Goal: Task Accomplishment & Management: Complete application form

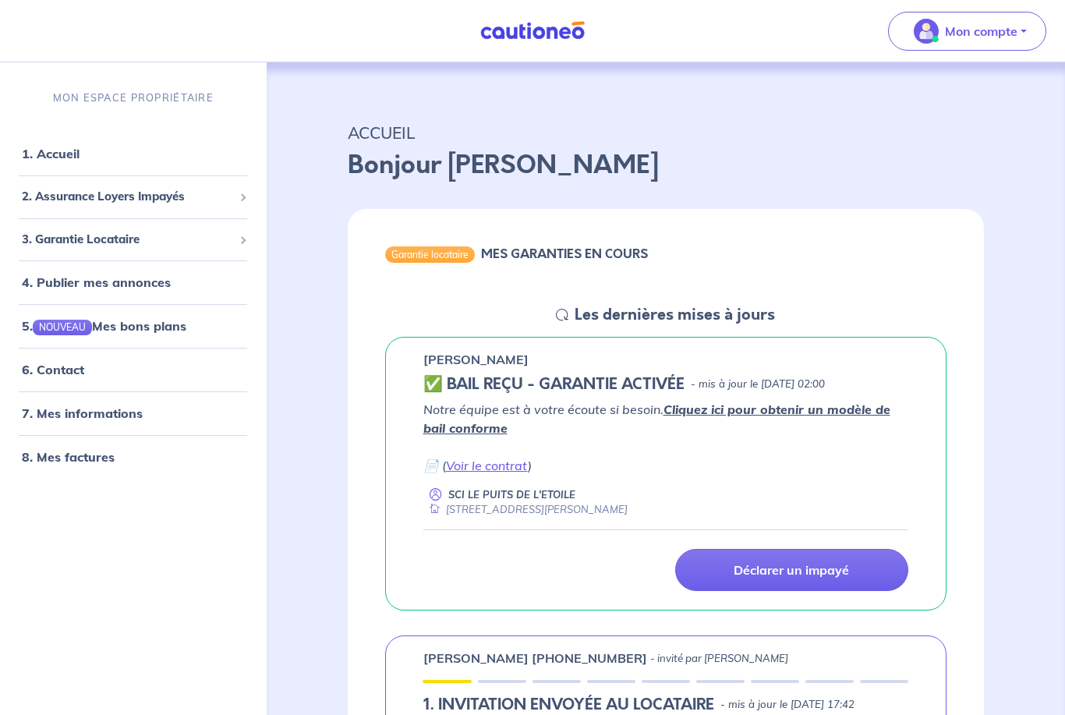
click at [994, 37] on p "Mon compte" at bounding box center [981, 31] width 73 height 19
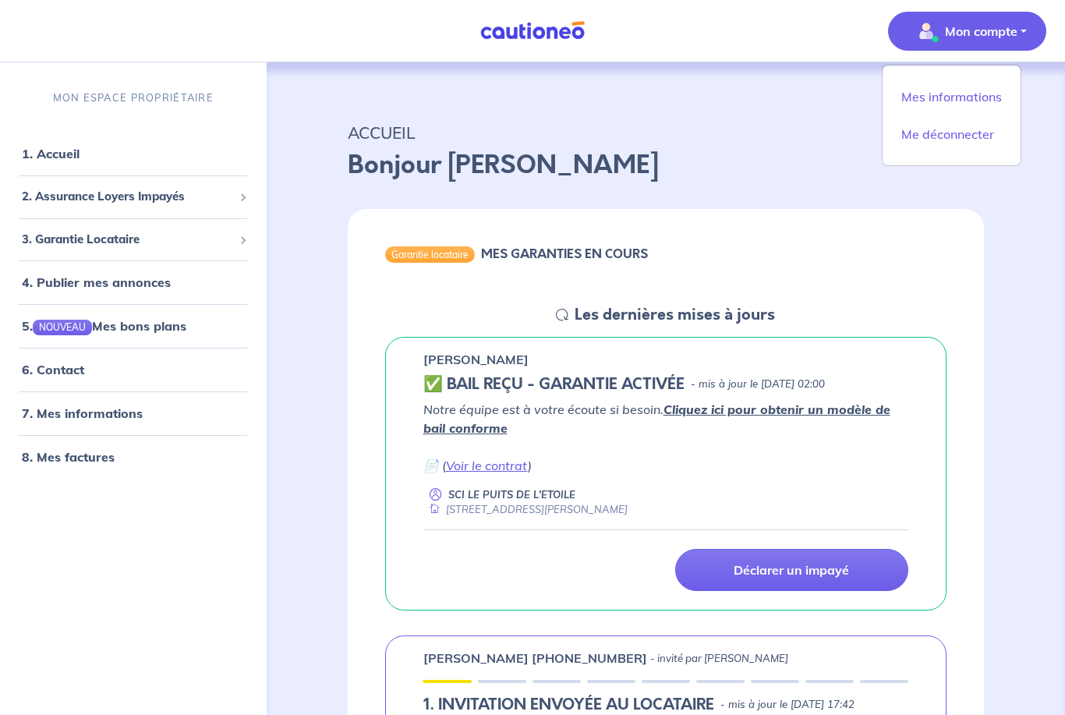
click at [977, 93] on link "Mes informations" at bounding box center [952, 96] width 126 height 25
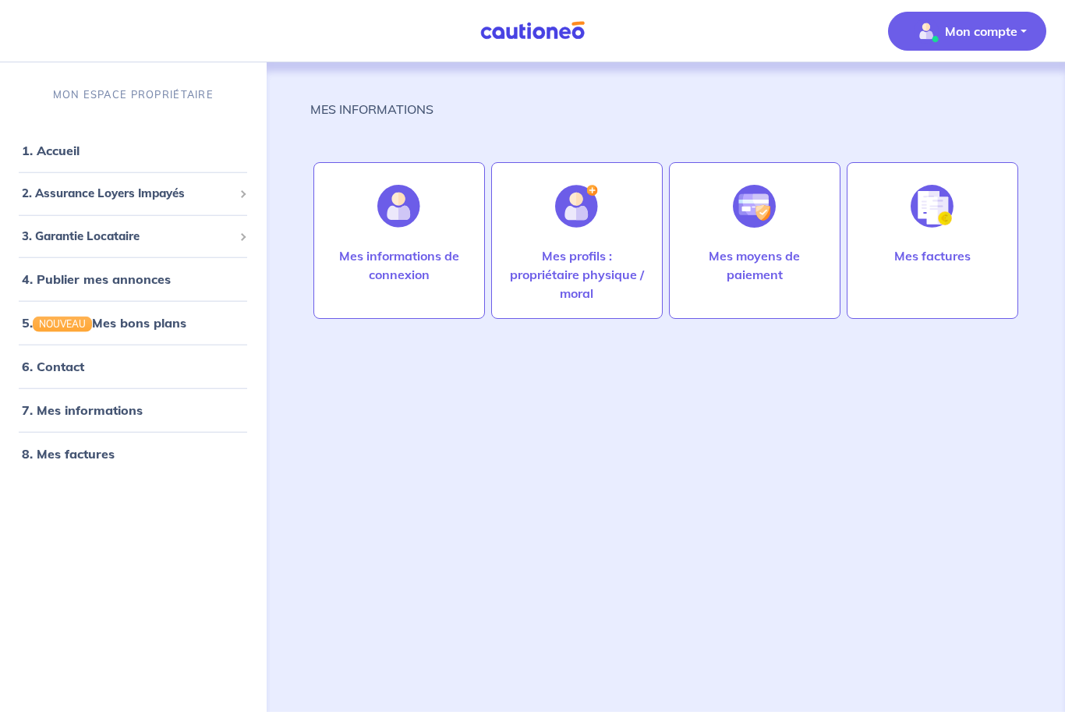
click at [402, 279] on p "Mes informations de connexion" at bounding box center [399, 264] width 139 height 37
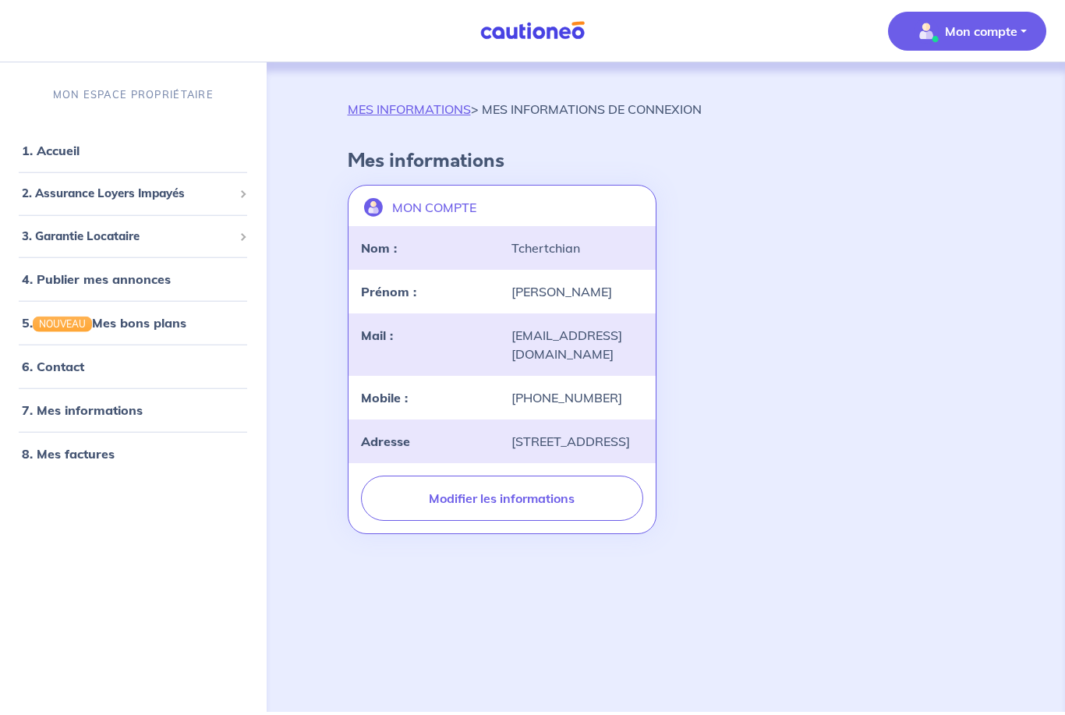
click at [159, 285] on link "4. Publier mes annonces" at bounding box center [96, 279] width 149 height 16
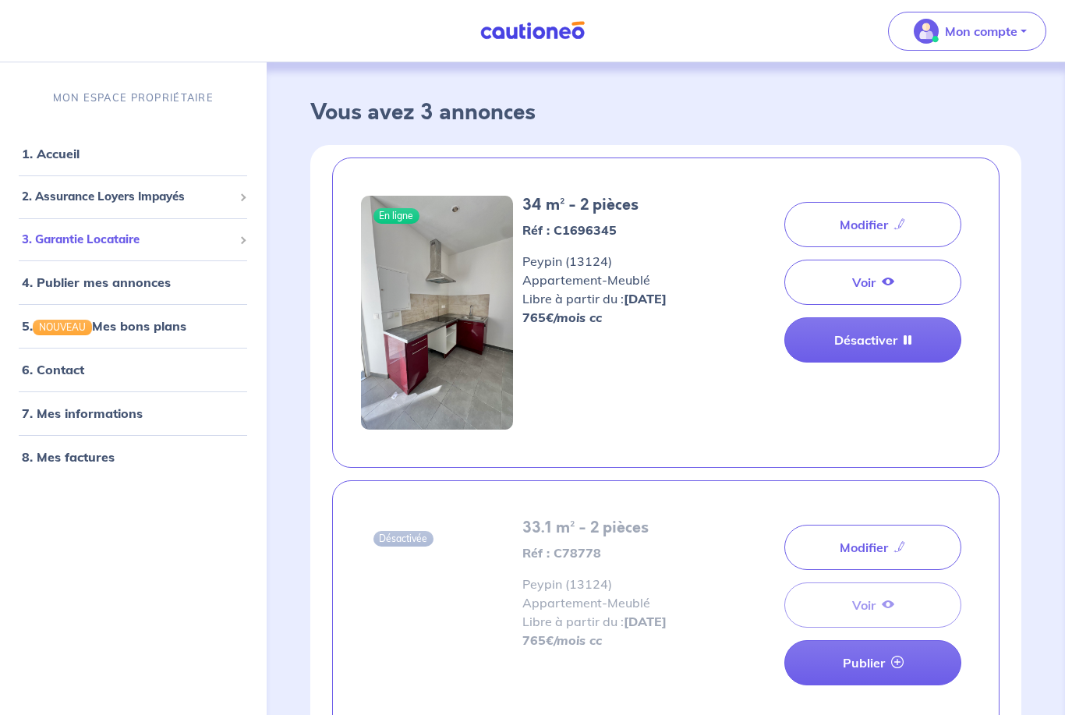
click at [117, 248] on span "3. Garantie Locataire" at bounding box center [127, 239] width 211 height 18
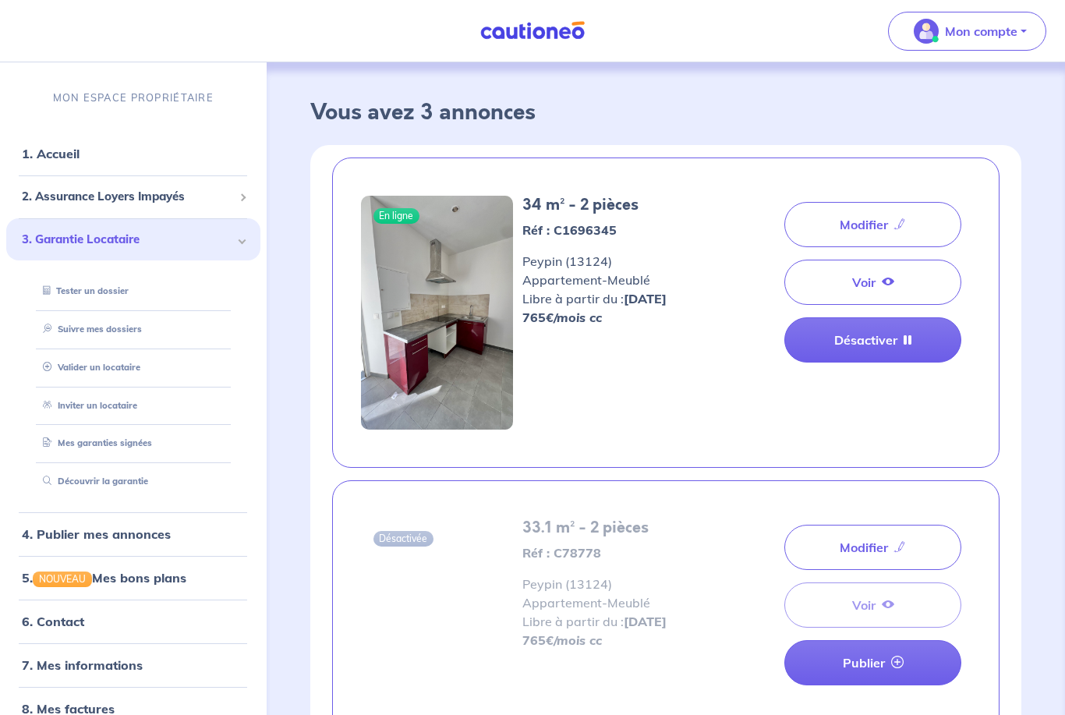
click at [121, 372] on link "Valider un locataire" at bounding box center [89, 366] width 104 height 11
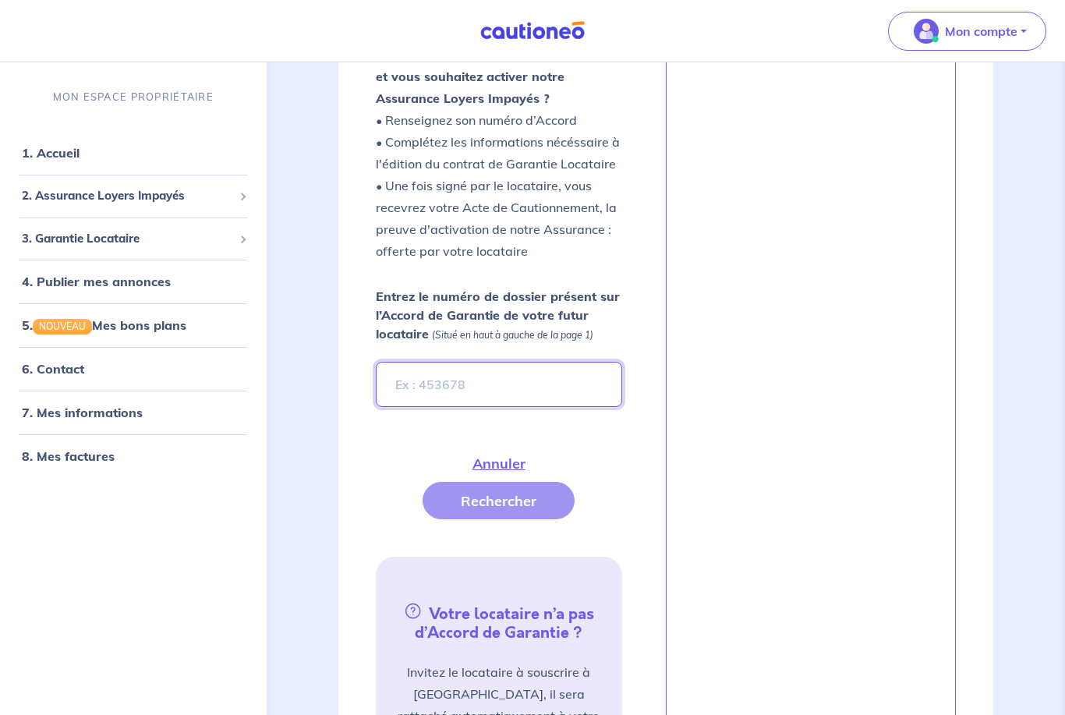
scroll to position [371, 0]
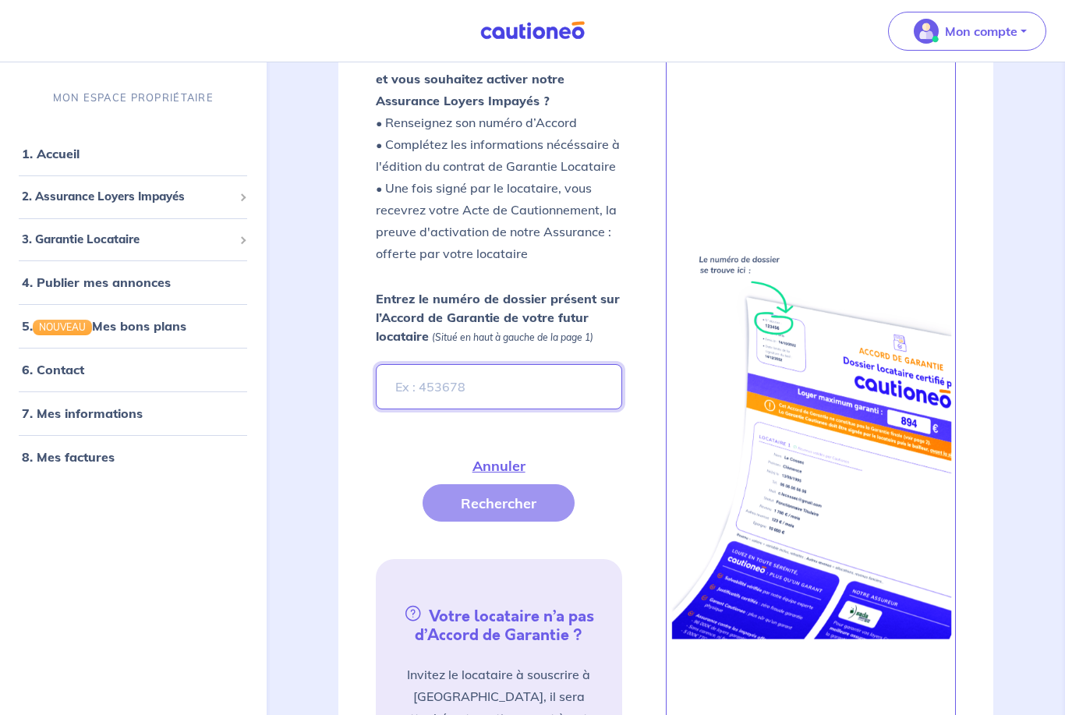
type input "N"
type input "nLyj3Q"
click at [531, 506] on button "Rechercher" at bounding box center [499, 502] width 152 height 37
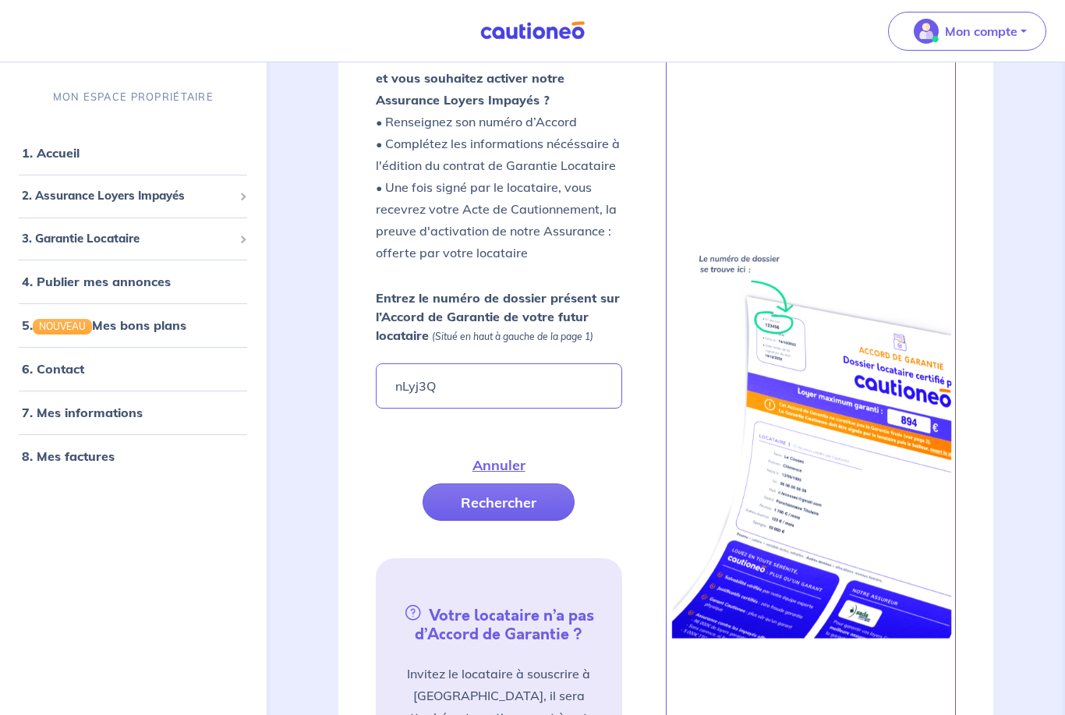
scroll to position [372, 0]
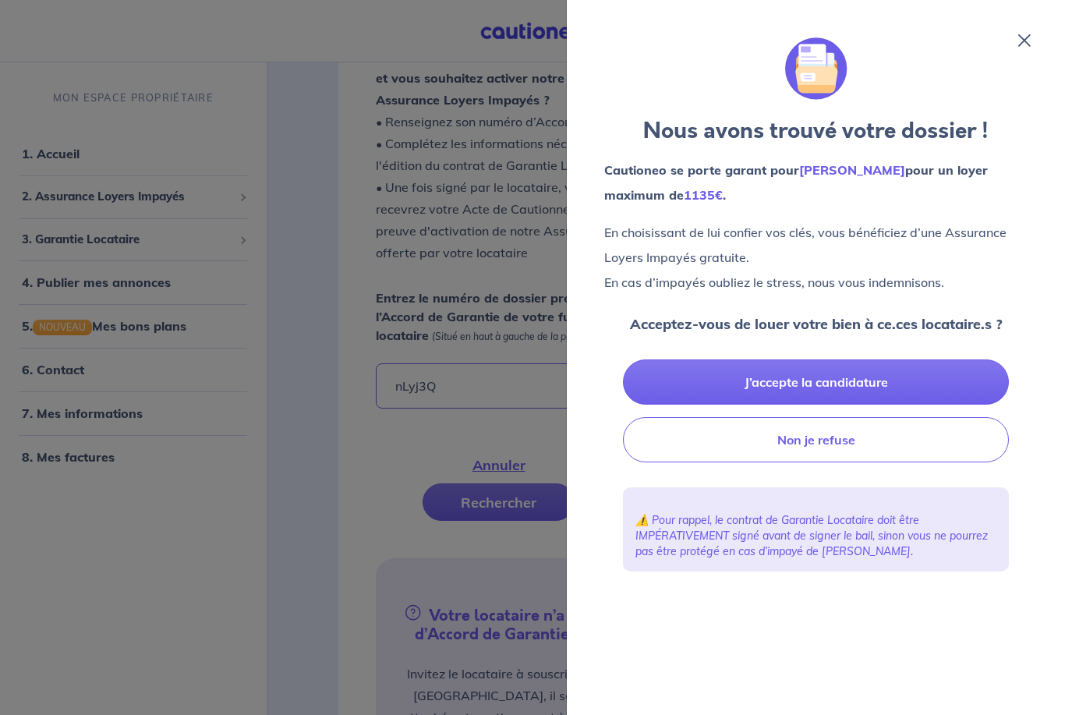
click at [873, 376] on button "J’accepte la candidature" at bounding box center [816, 382] width 386 height 45
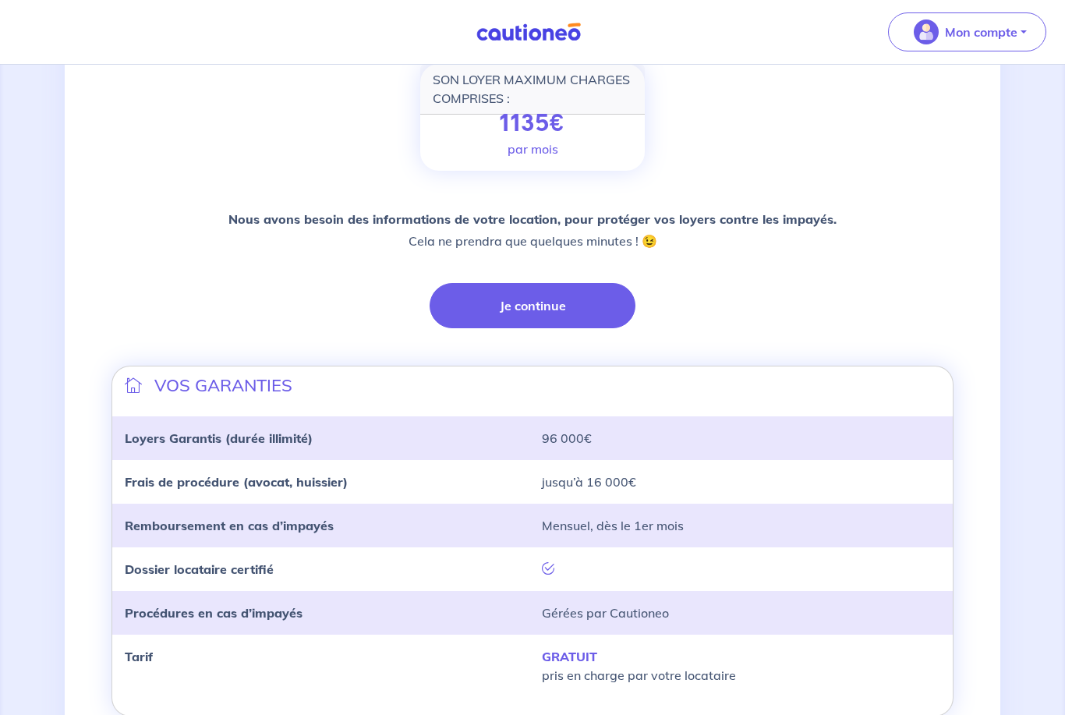
scroll to position [274, 0]
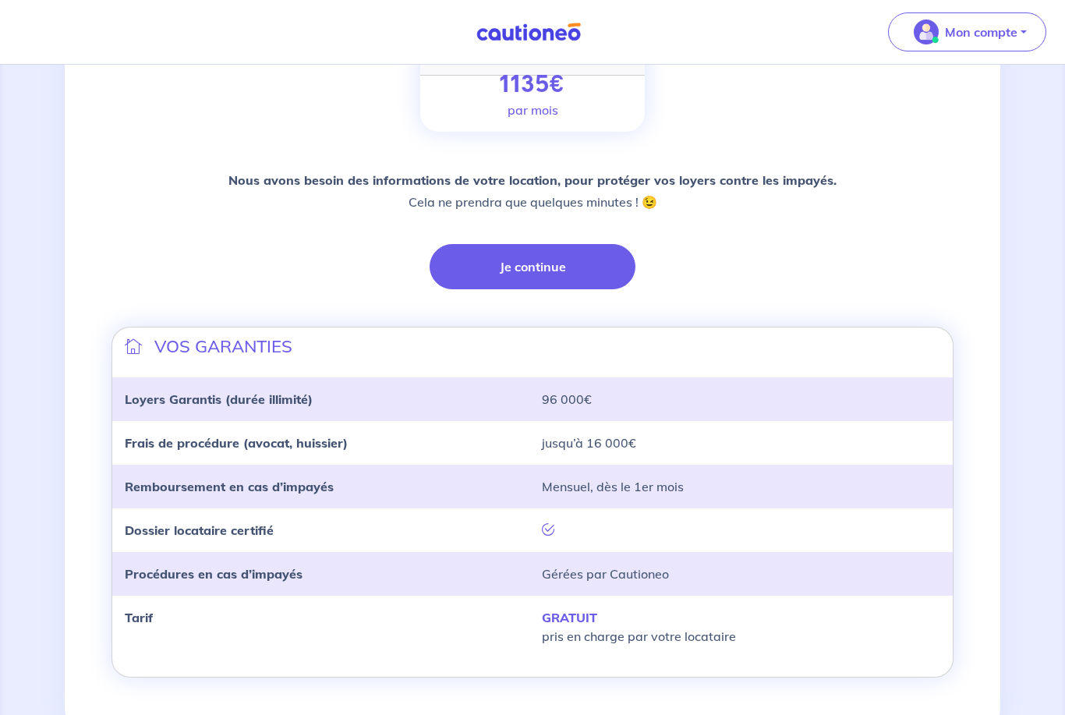
click at [539, 279] on button "Je continue" at bounding box center [533, 266] width 206 height 45
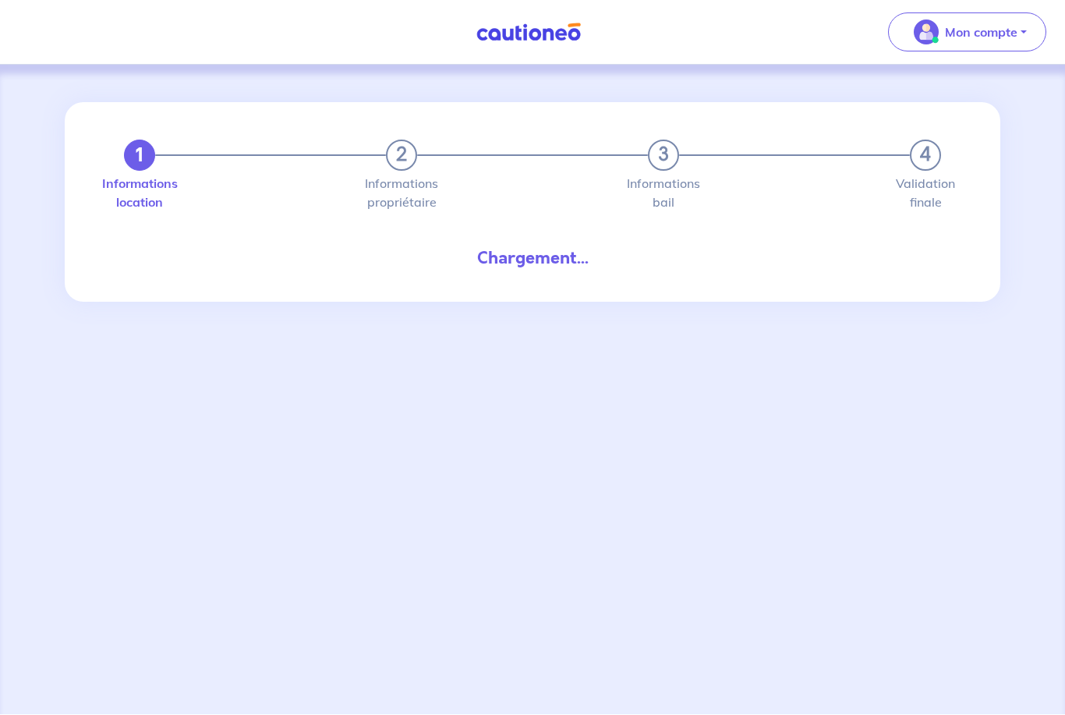
scroll to position [49, 0]
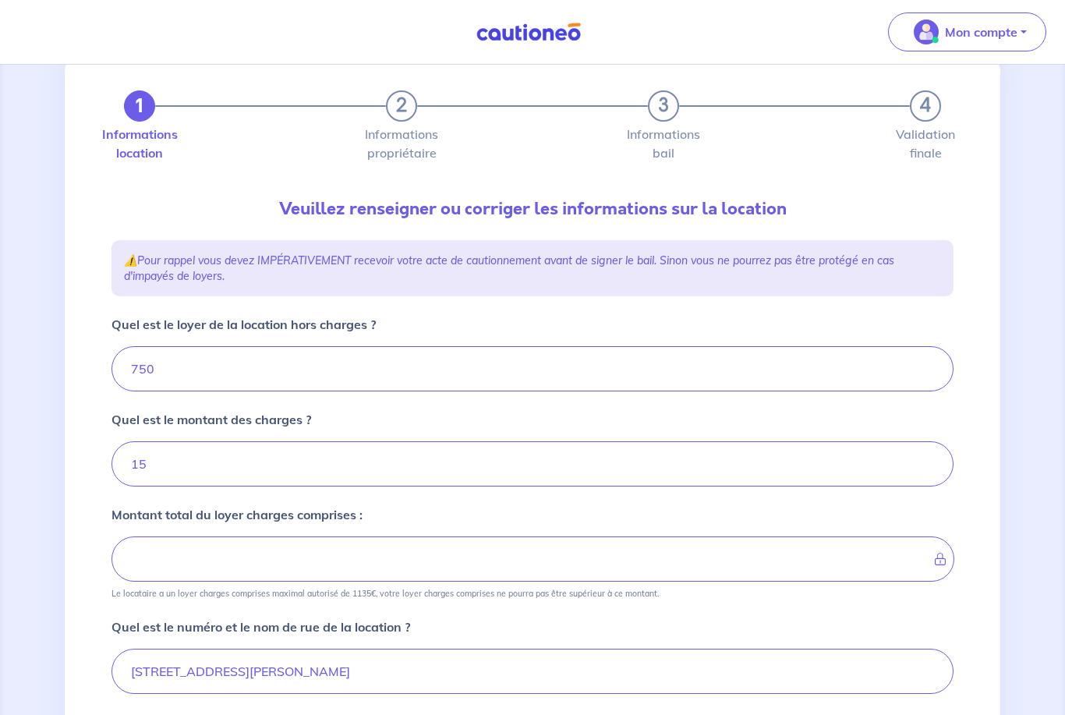
type input "765"
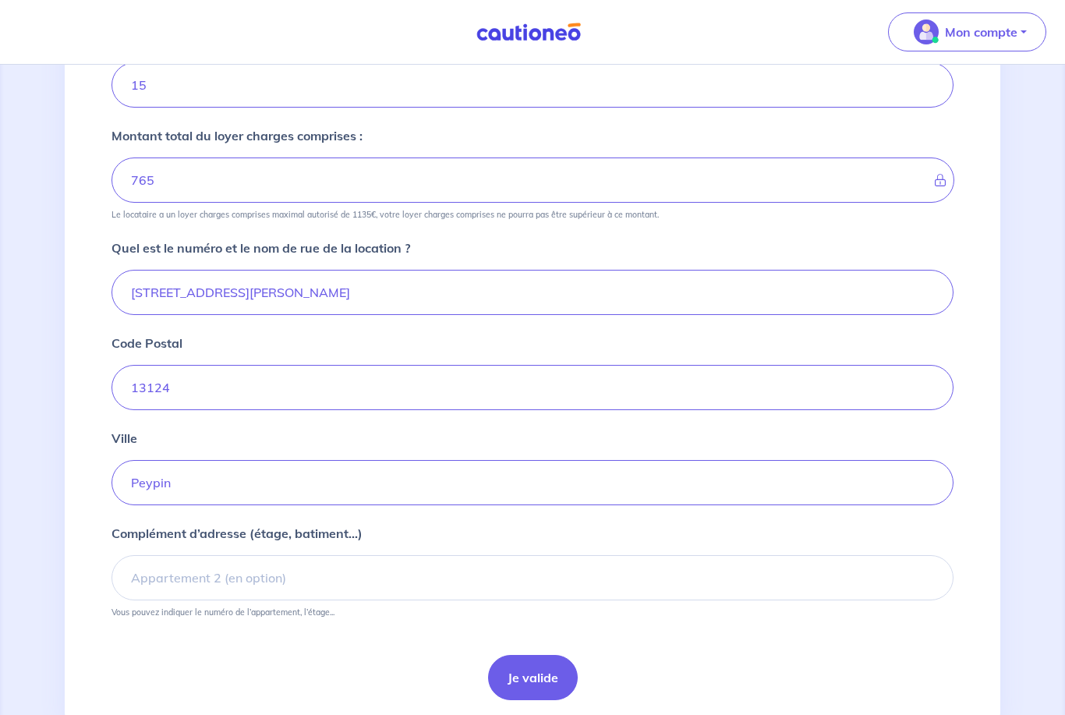
scroll to position [432, 0]
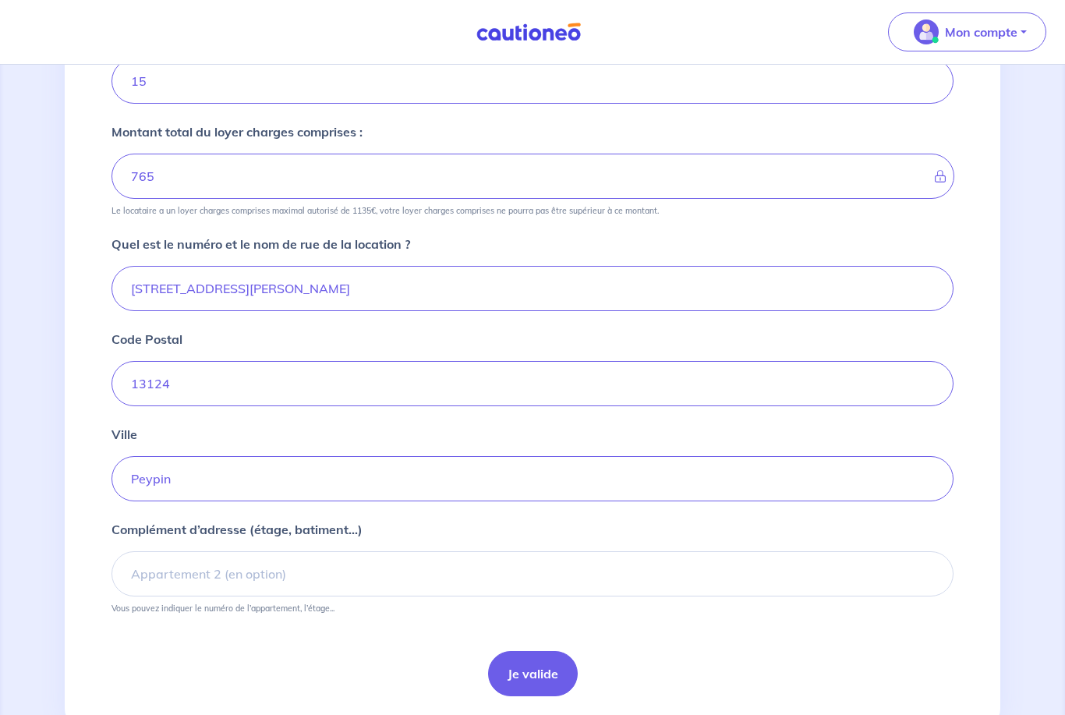
click at [558, 675] on button "Je valide" at bounding box center [533, 673] width 90 height 45
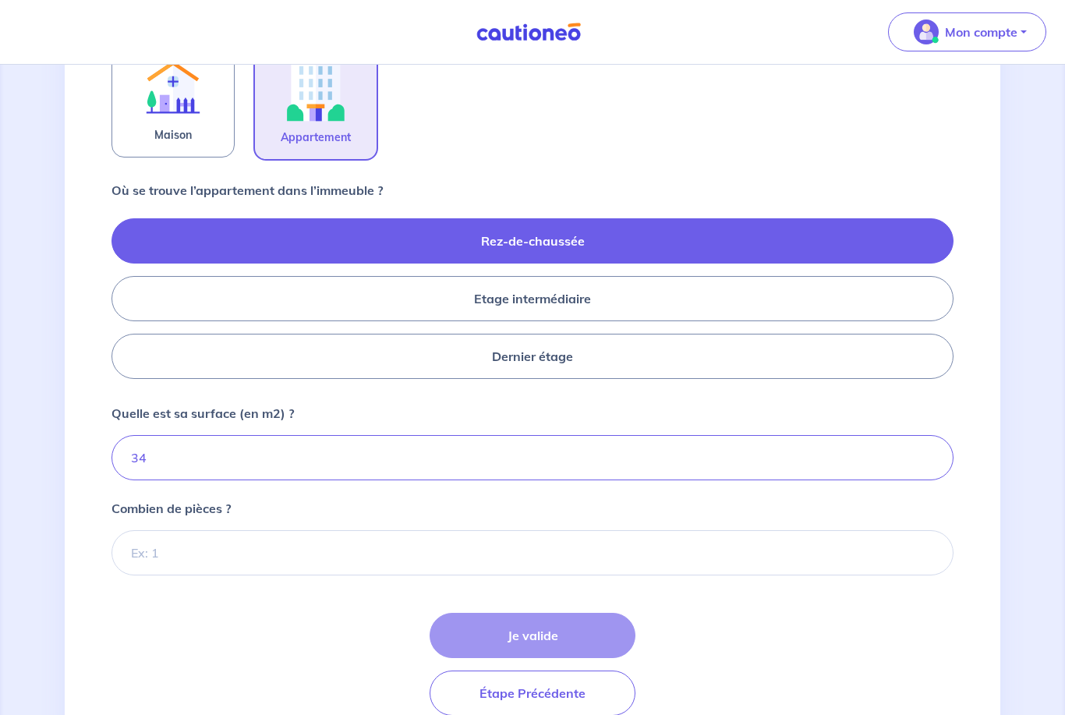
scroll to position [570, 0]
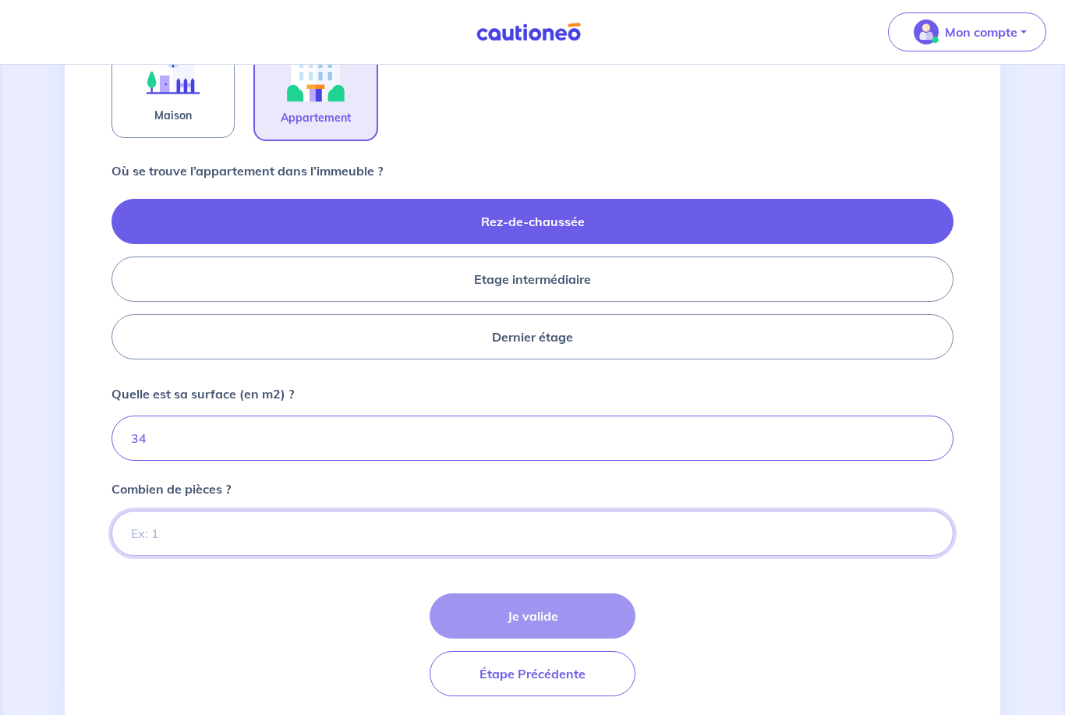
click at [283, 545] on input "Combien de pièces ?" at bounding box center [533, 533] width 842 height 45
type input "2"
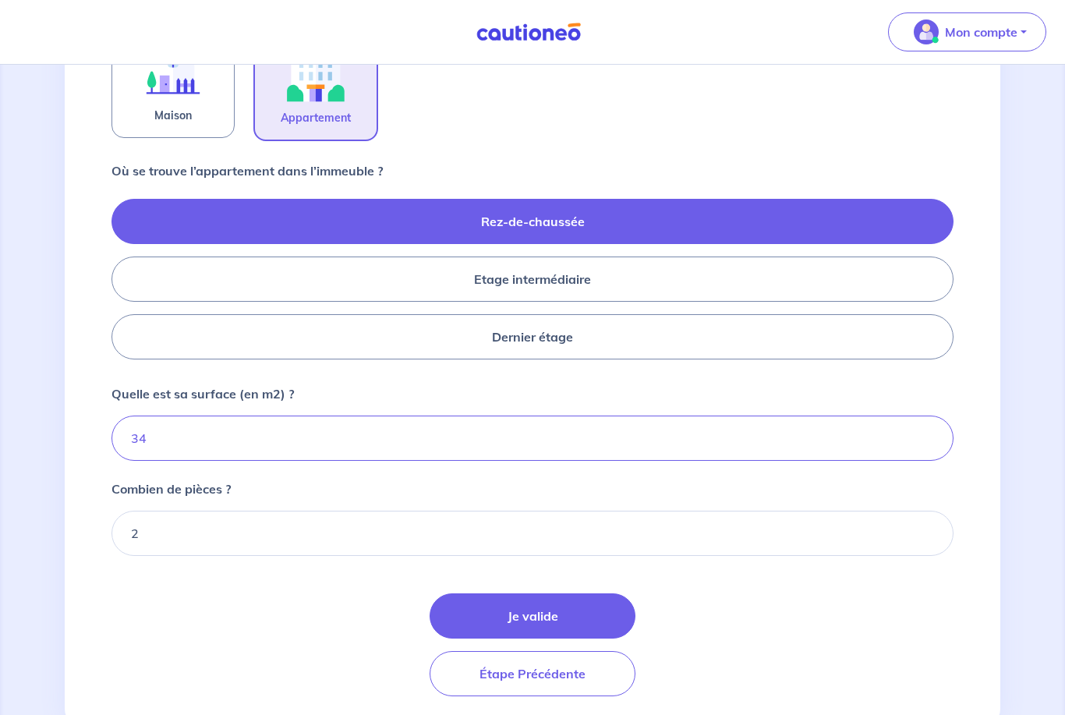
click at [559, 618] on button "Je valide" at bounding box center [533, 615] width 206 height 45
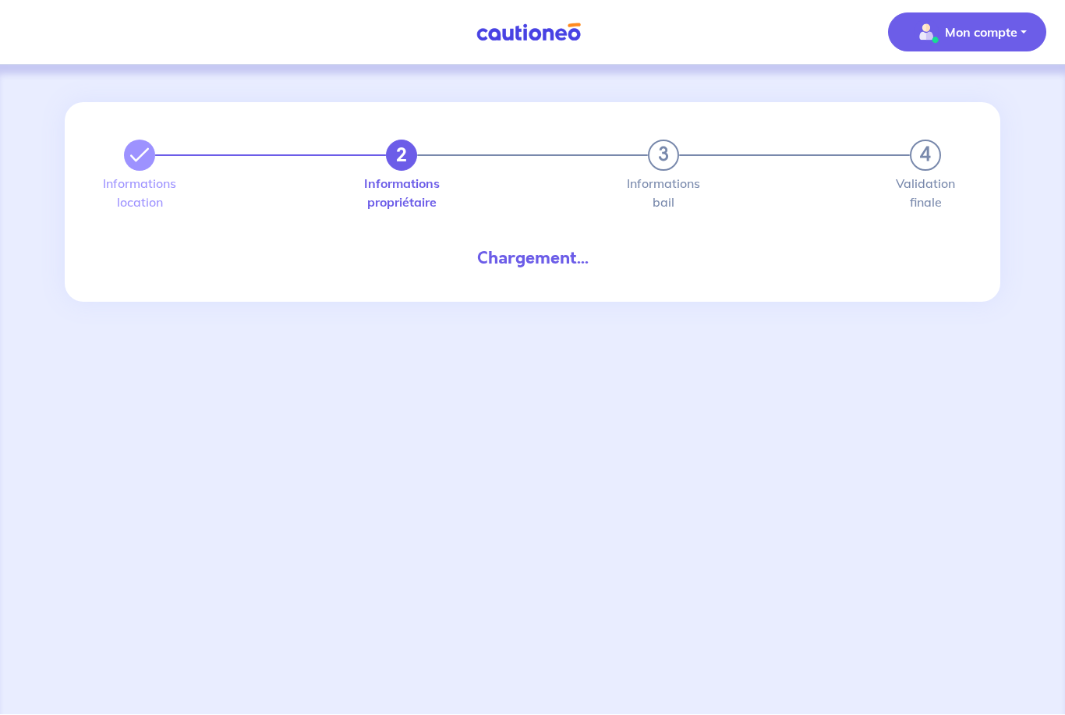
scroll to position [49, 0]
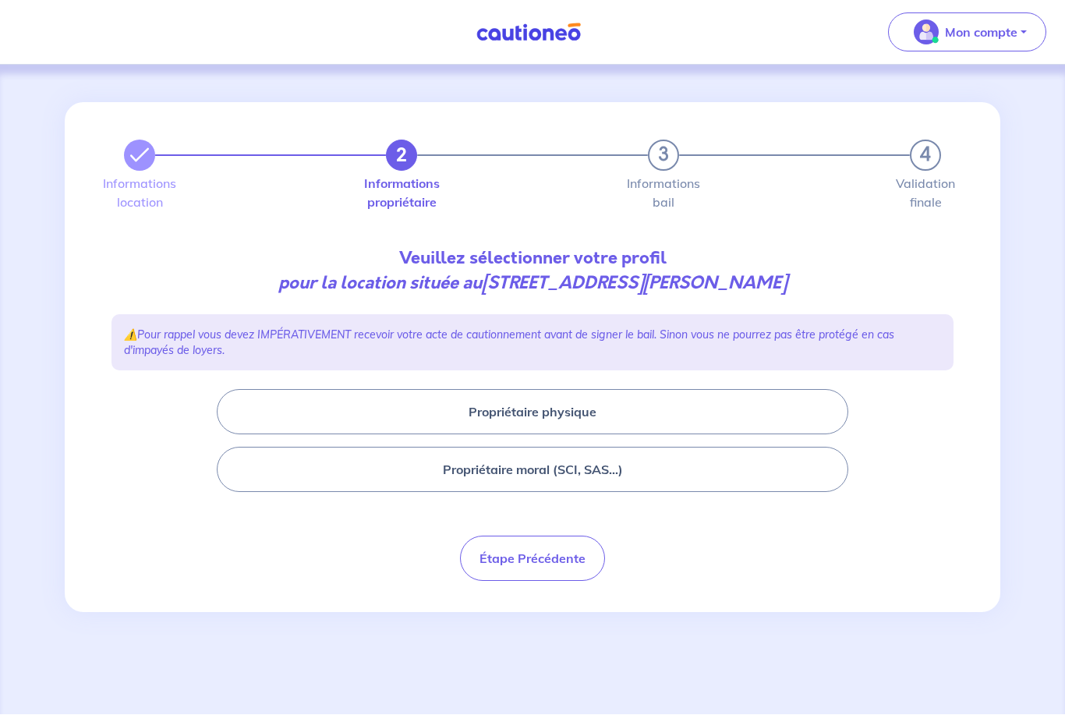
click at [611, 447] on button "Propriétaire moral (SCI, SAS...)" at bounding box center [533, 469] width 632 height 45
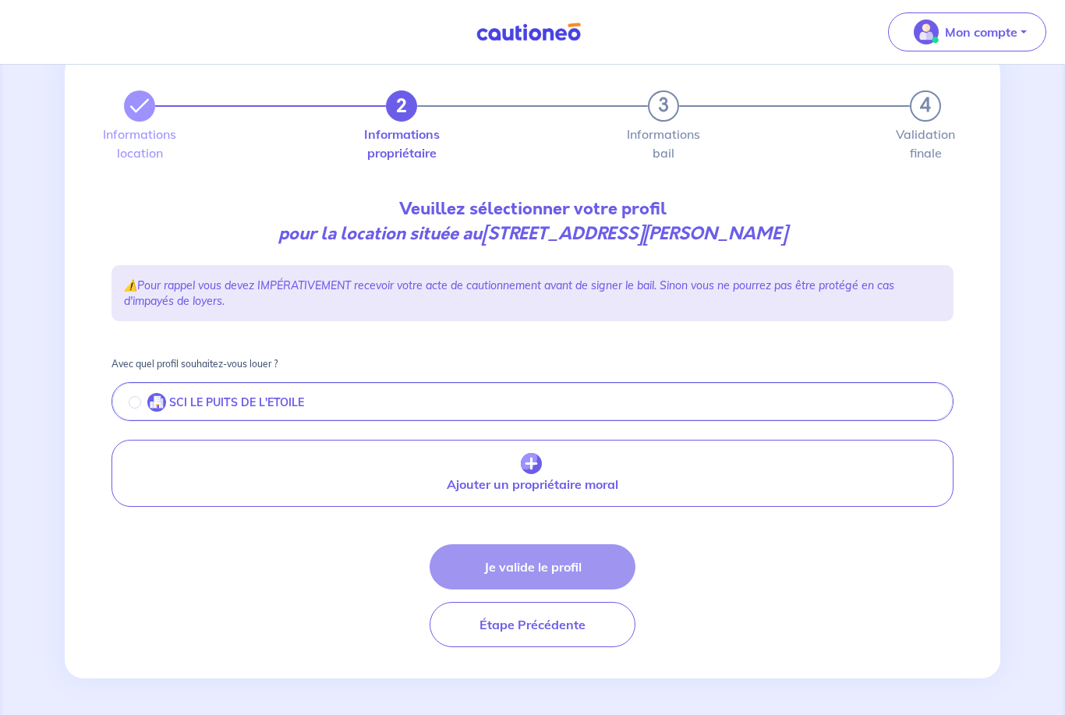
click at [134, 406] on input "radio" at bounding box center [135, 402] width 12 height 12
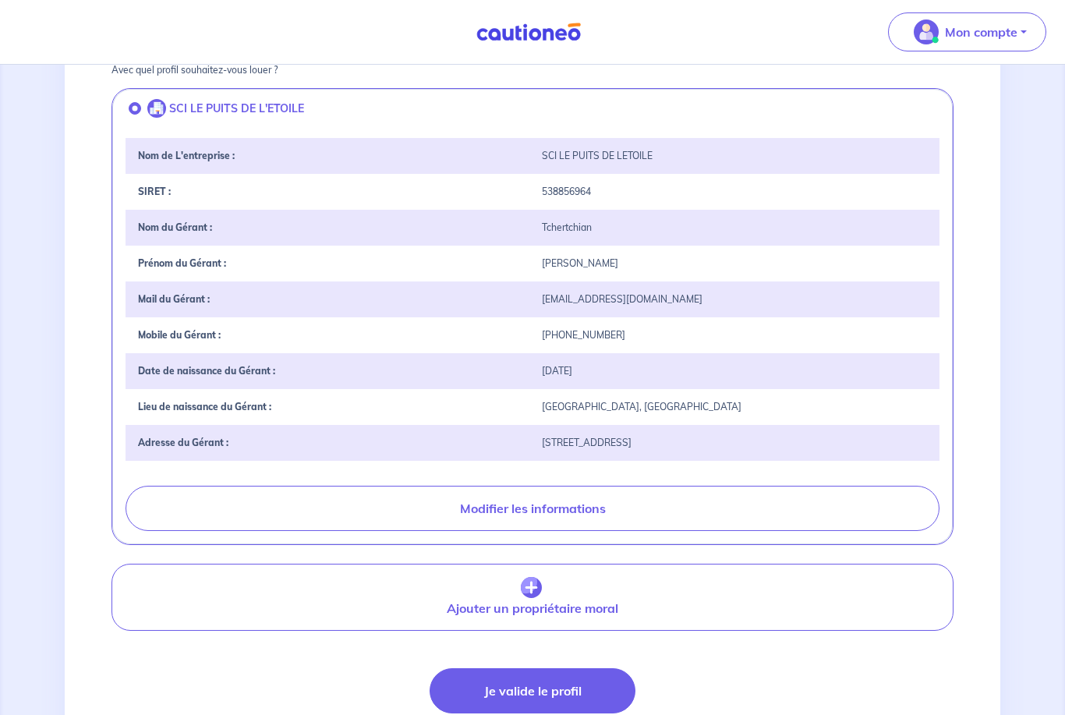
scroll to position [418, 0]
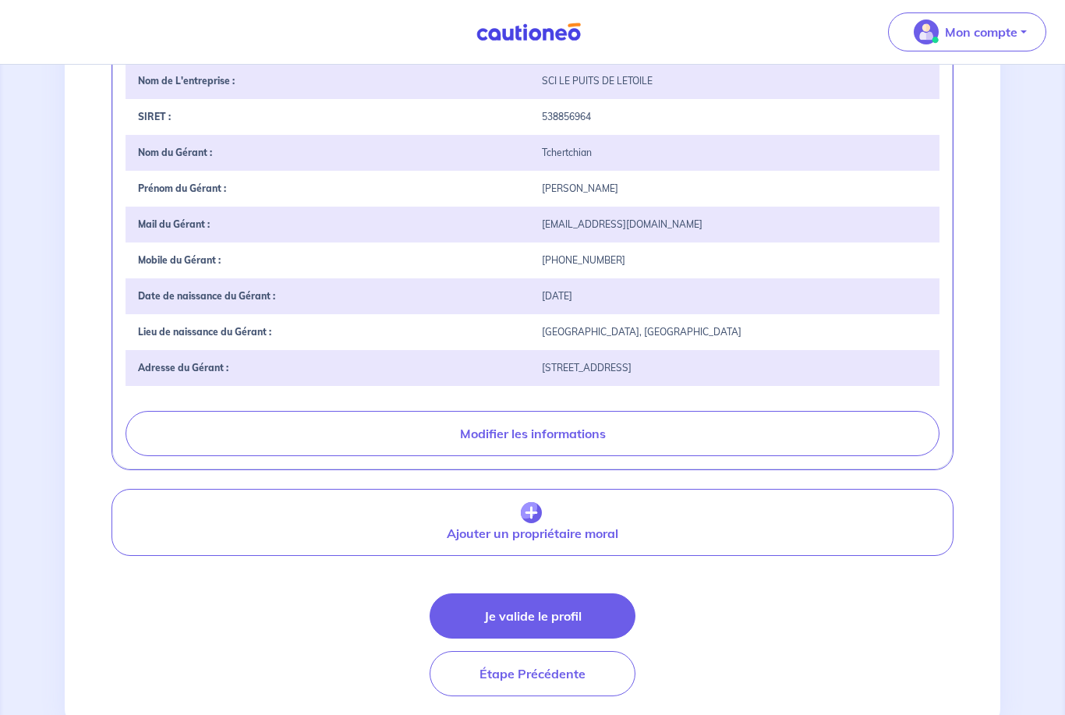
click at [593, 619] on button "Je valide le profil" at bounding box center [533, 615] width 206 height 45
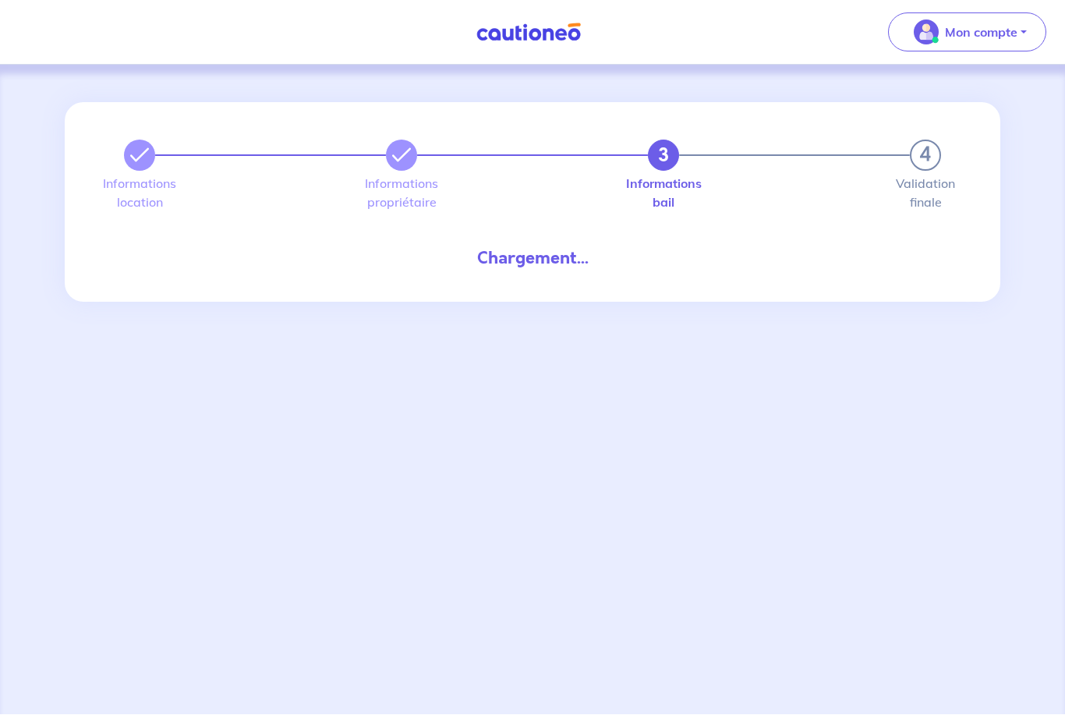
scroll to position [49, 0]
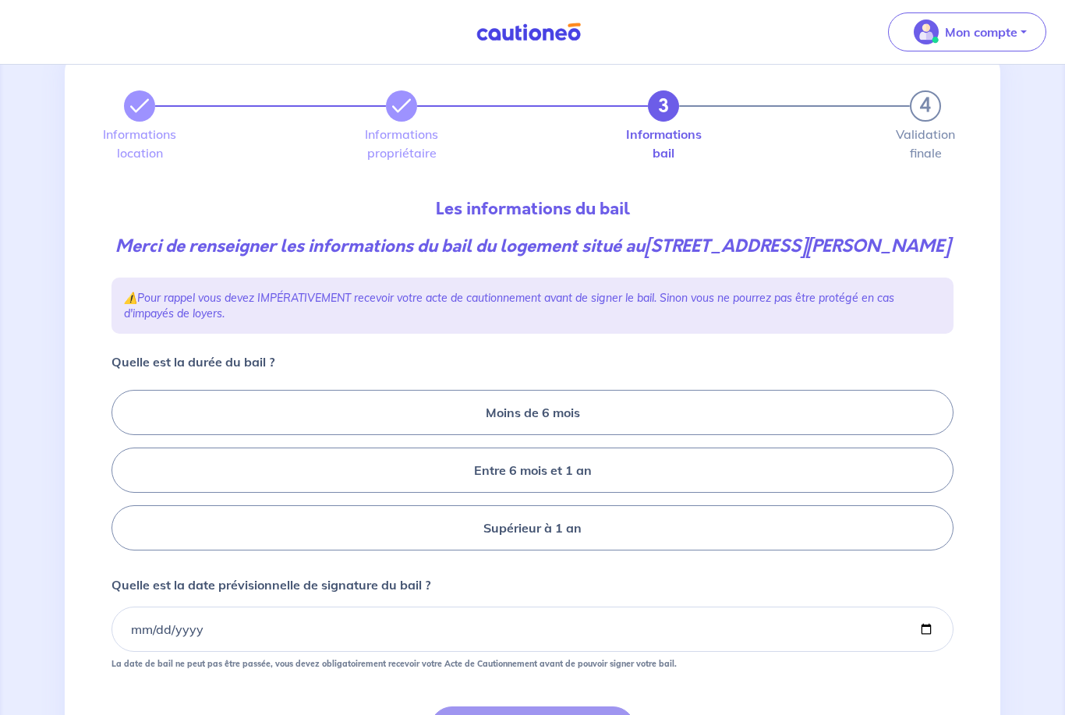
click at [619, 493] on label "Entre 6 mois et 1 an" at bounding box center [533, 470] width 842 height 45
click at [122, 476] on input "Entre 6 mois et 1 an" at bounding box center [117, 471] width 10 height 10
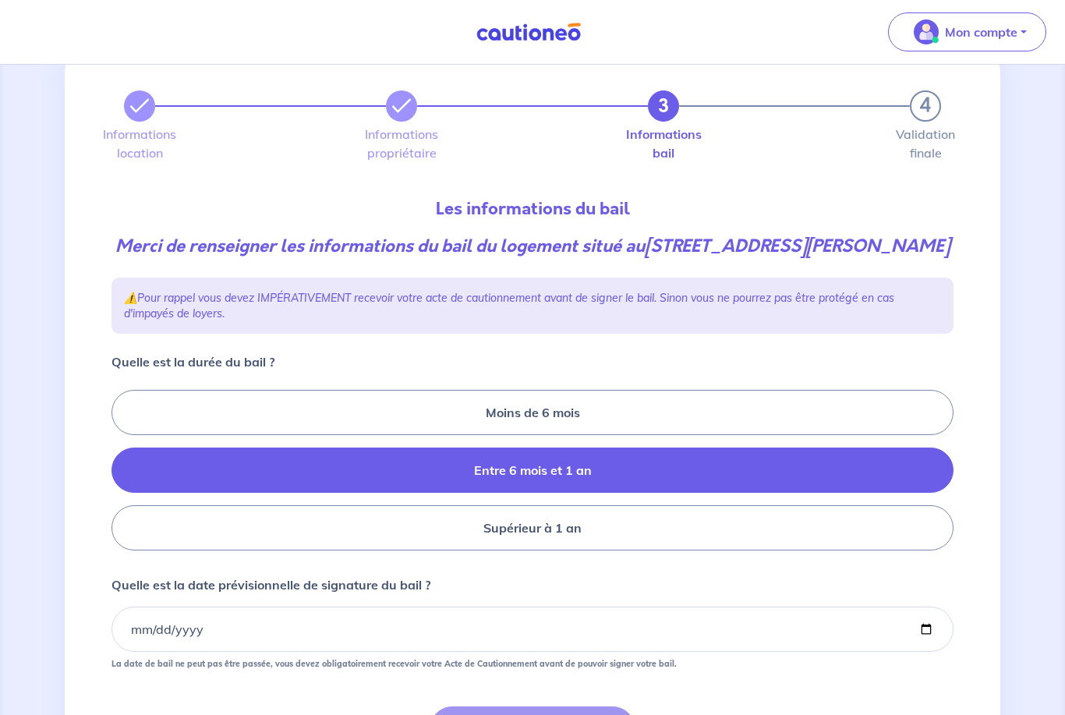
radio input "true"
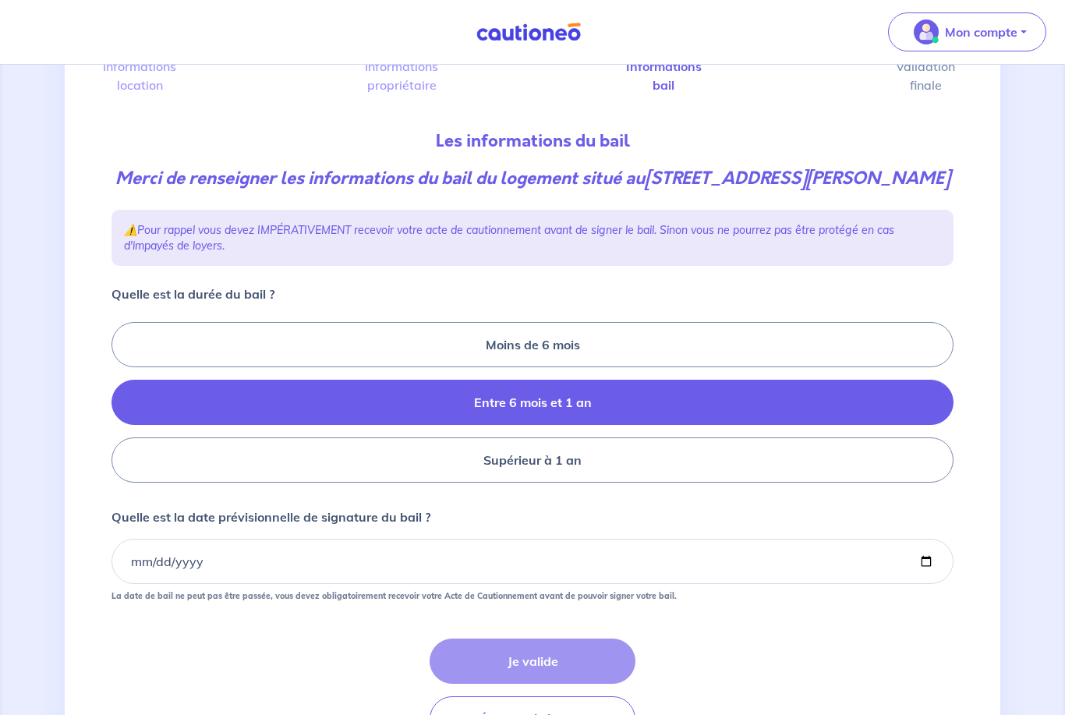
scroll to position [125, 0]
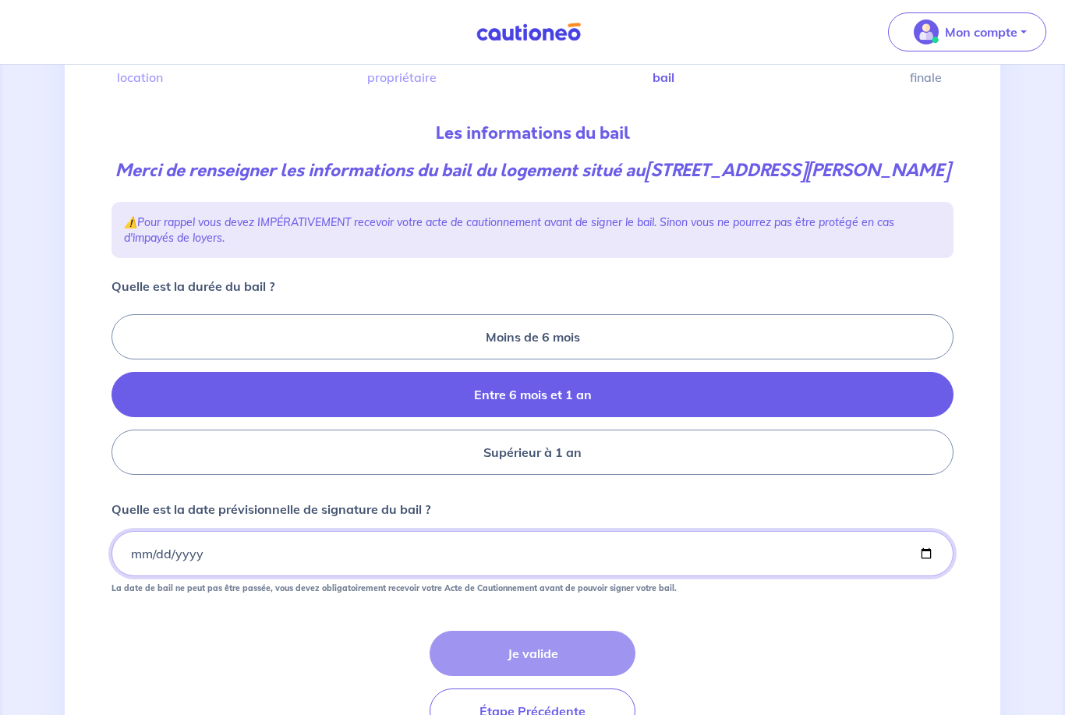
click at [495, 576] on input "Quelle est la date prévisionnelle de signature du bail ?" at bounding box center [533, 553] width 842 height 45
type input "2025-10-01"
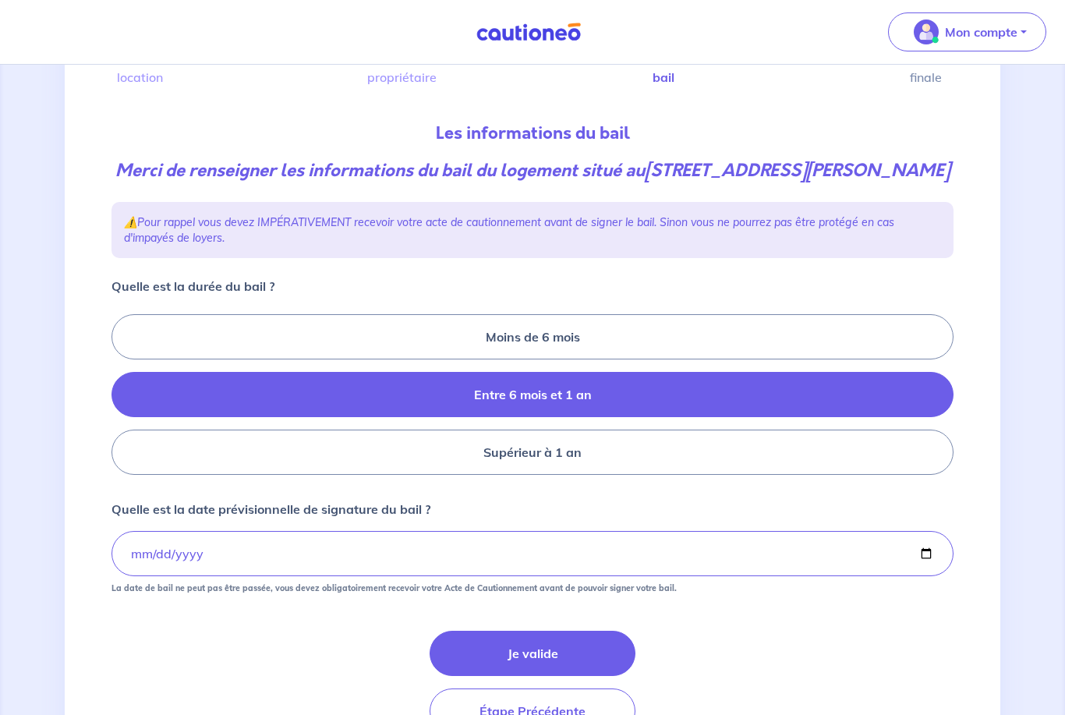
click at [537, 676] on button "Je valide" at bounding box center [533, 653] width 206 height 45
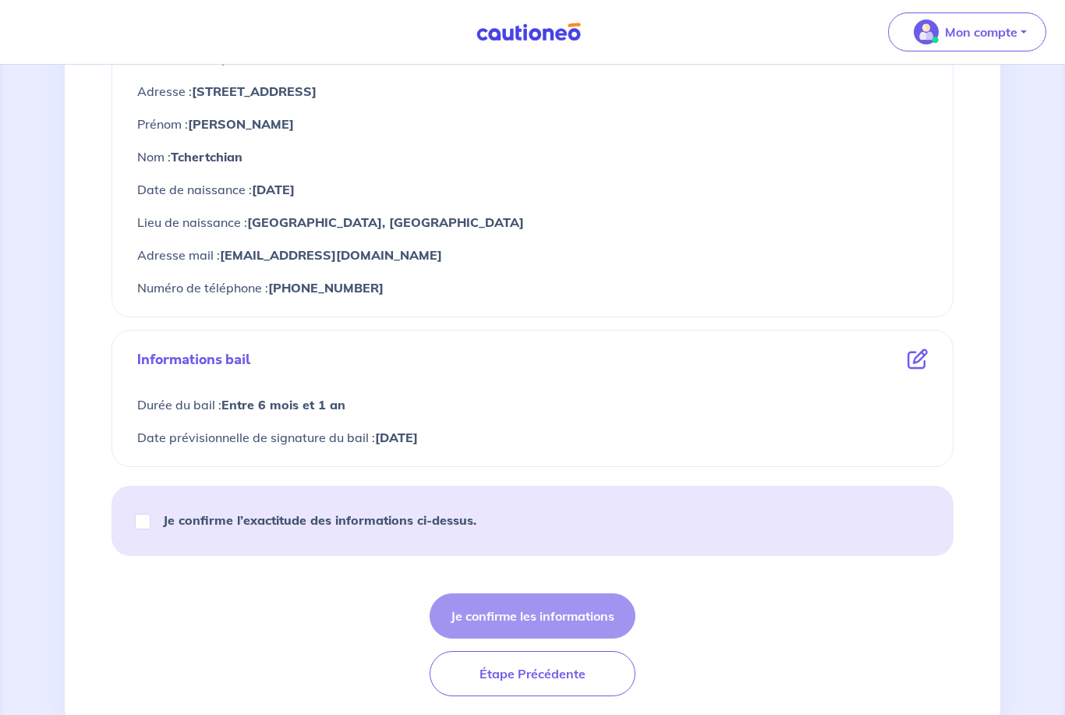
scroll to position [674, 0]
click at [149, 515] on input "Je confirme l’exactitude des informations ci-dessus." at bounding box center [143, 522] width 16 height 16
checkbox input "true"
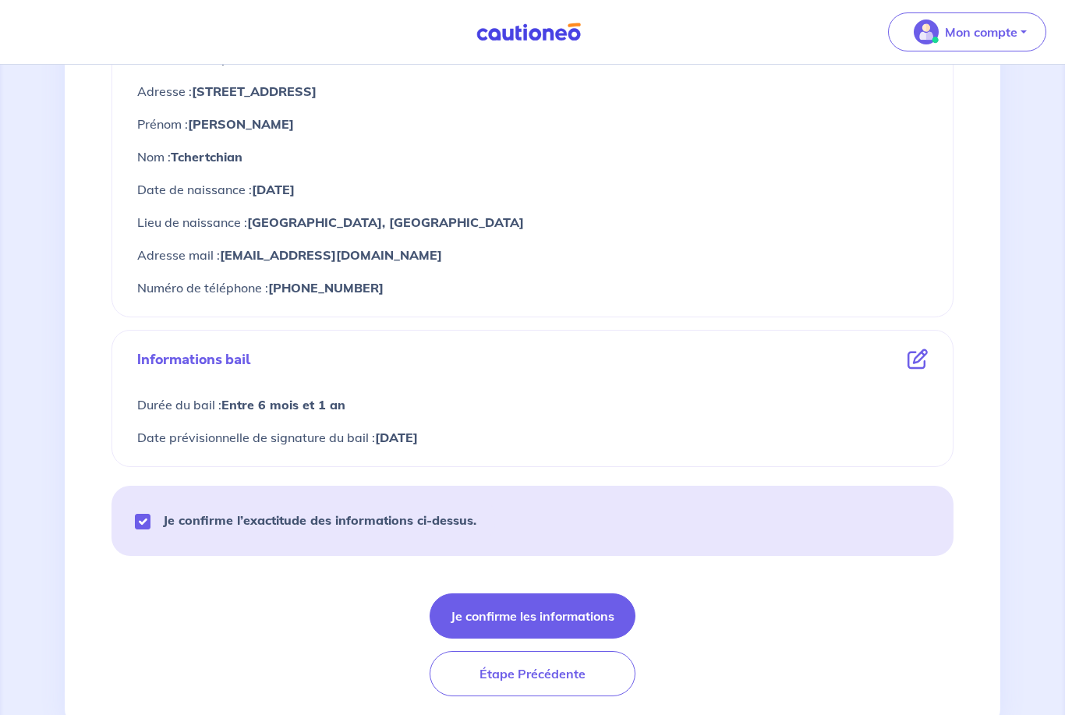
click at [583, 619] on button "Je confirme les informations" at bounding box center [533, 615] width 206 height 45
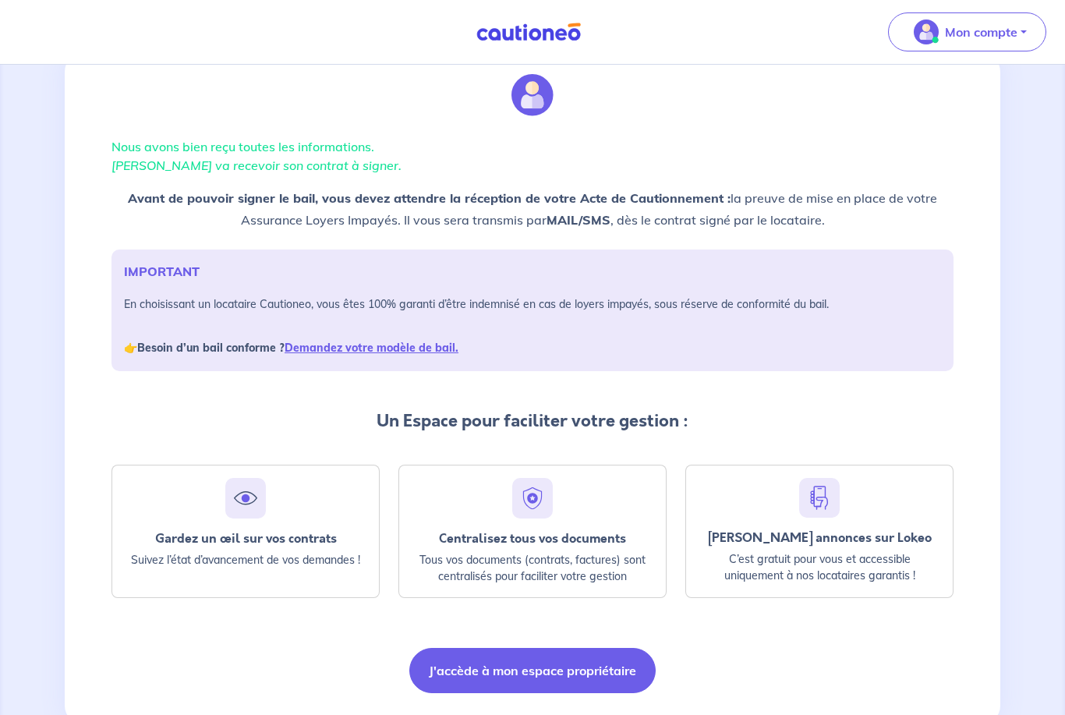
scroll to position [96, 0]
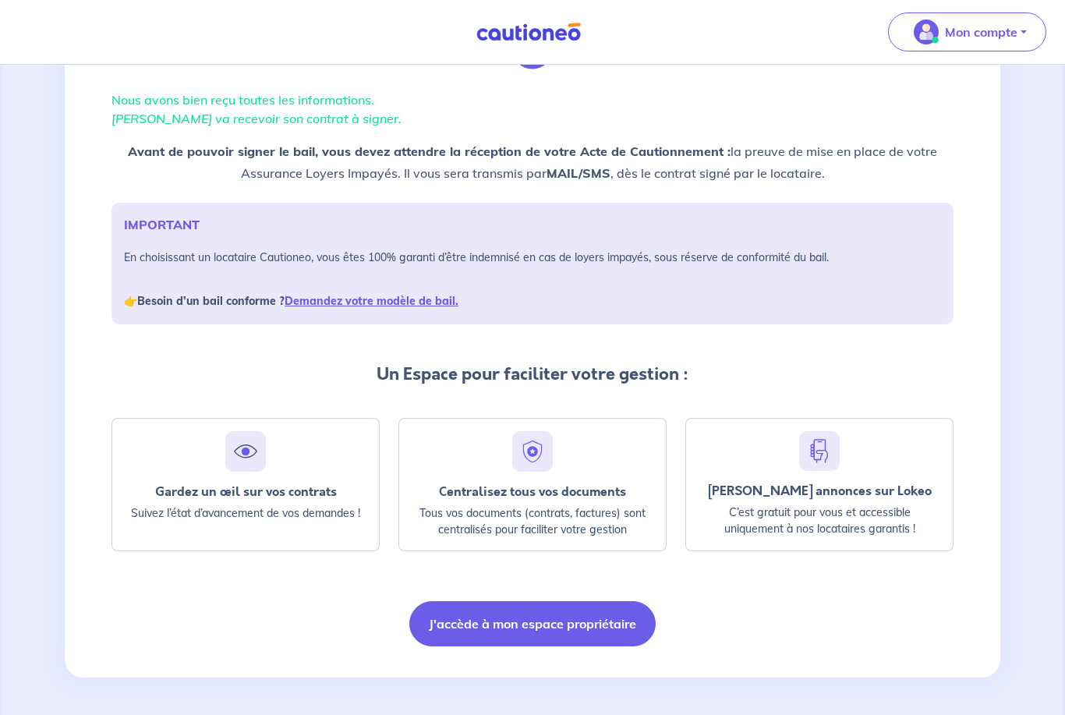
click at [614, 620] on button "J'accède à mon espace propriétaire" at bounding box center [532, 623] width 246 height 45
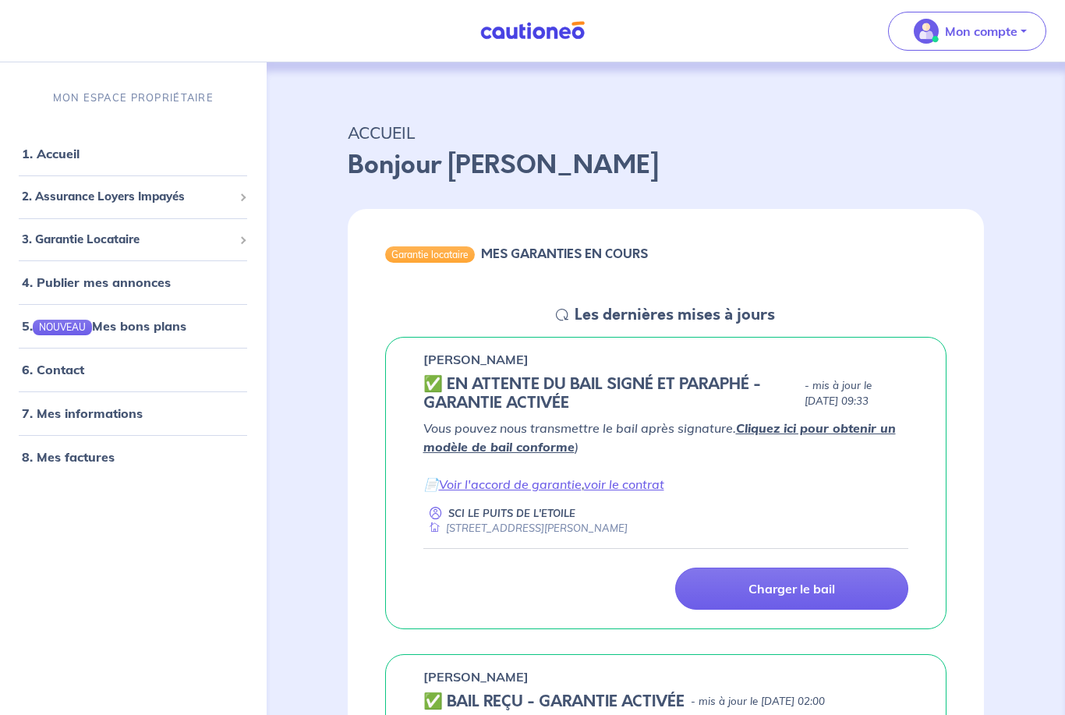
click at [651, 484] on link "voir le contrat" at bounding box center [624, 484] width 80 height 16
